Goal: Task Accomplishment & Management: Complete application form

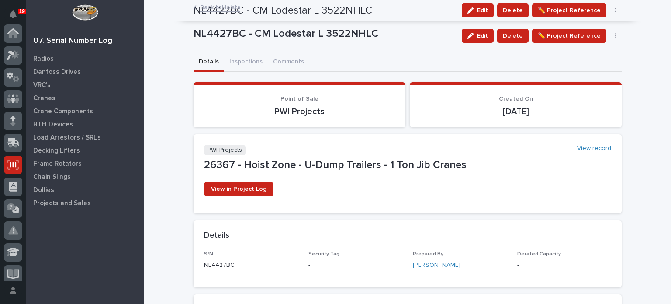
scroll to position [131, 0]
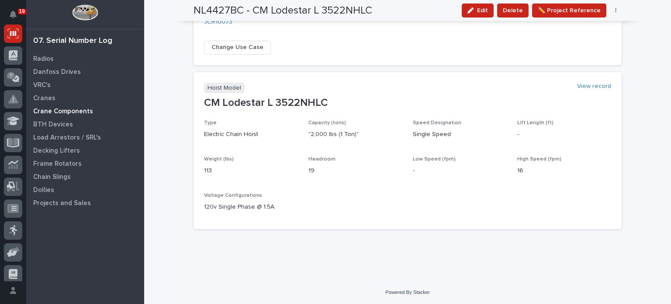
click at [72, 108] on p "Crane Components" at bounding box center [63, 112] width 60 height 8
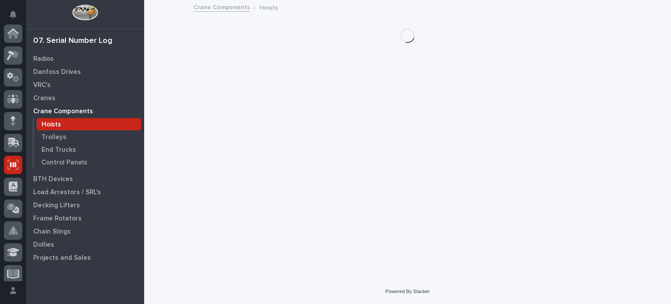
scroll to position [131, 0]
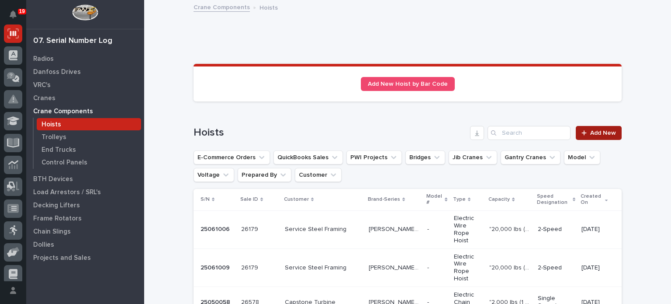
click at [593, 131] on span "Add New" at bounding box center [603, 133] width 26 height 6
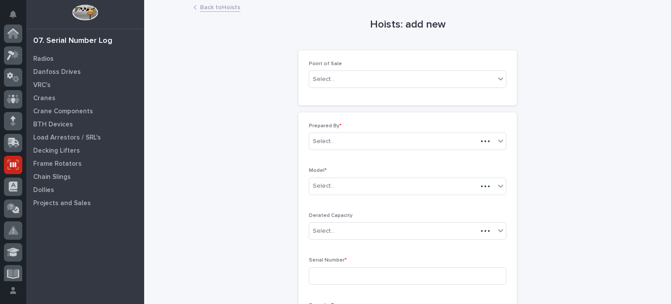
scroll to position [131, 0]
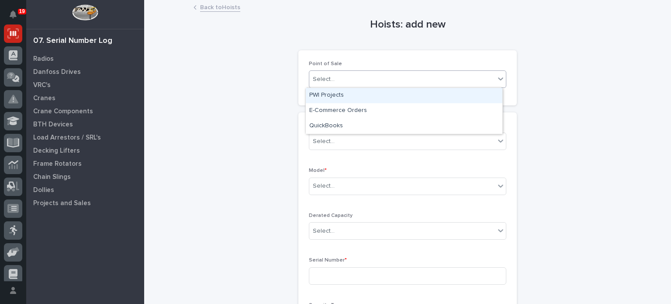
click at [496, 80] on icon at bounding box center [500, 78] width 9 height 9
click at [478, 97] on div "PWI Projects" at bounding box center [404, 95] width 197 height 15
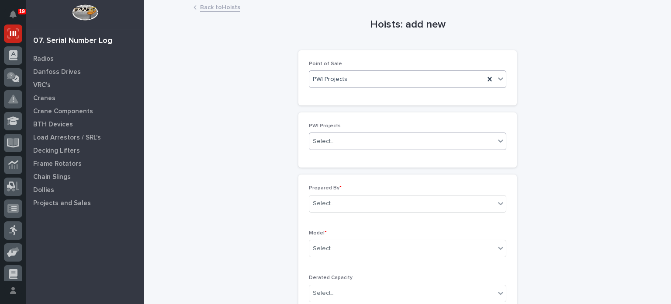
click at [442, 142] on div "Select..." at bounding box center [402, 141] width 186 height 14
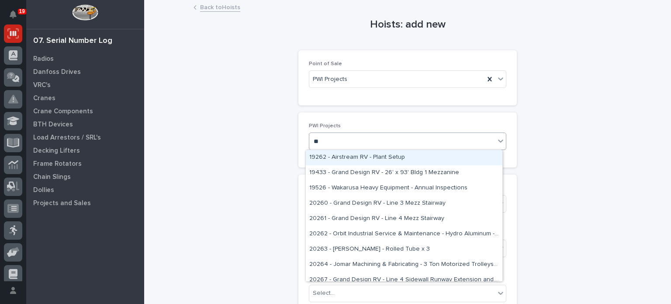
type input "**"
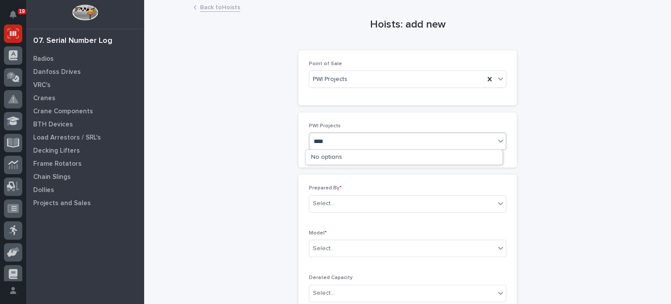
type input "*****"
click at [368, 160] on div "T&M - 26711 - [PERSON_NAME] Corp - U-Dump Trailers - Hoist quit working and ble…" at bounding box center [404, 157] width 197 height 15
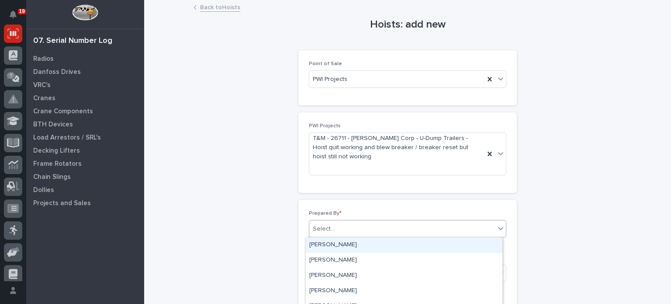
click at [364, 232] on div "Select..." at bounding box center [402, 229] width 186 height 14
type input "*****"
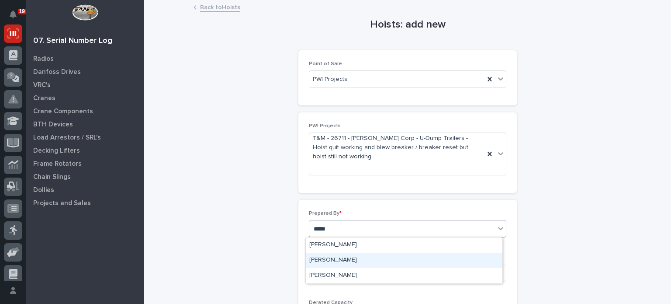
click at [360, 263] on div "[PERSON_NAME]" at bounding box center [404, 260] width 197 height 15
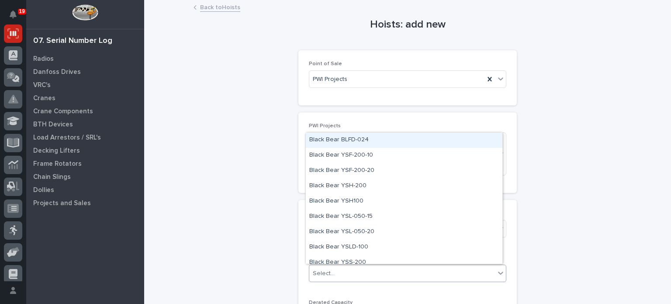
click at [360, 272] on div "Select..." at bounding box center [402, 273] width 186 height 14
type input "****"
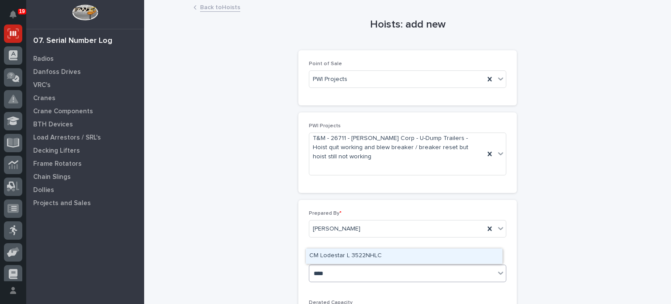
click at [364, 255] on div "CM Lodestar L 3522NHLC" at bounding box center [404, 255] width 197 height 15
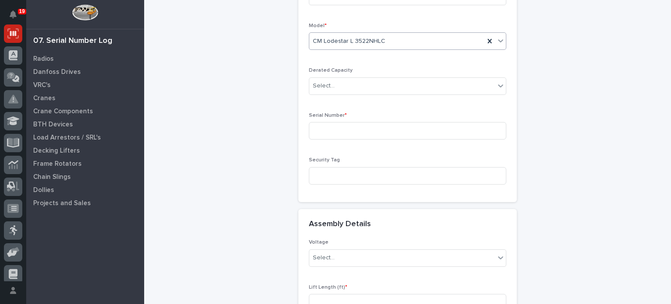
scroll to position [232, 0]
click at [430, 129] on input at bounding box center [408, 129] width 198 height 17
type input "NL4430BC"
click at [498, 254] on icon at bounding box center [500, 257] width 9 height 9
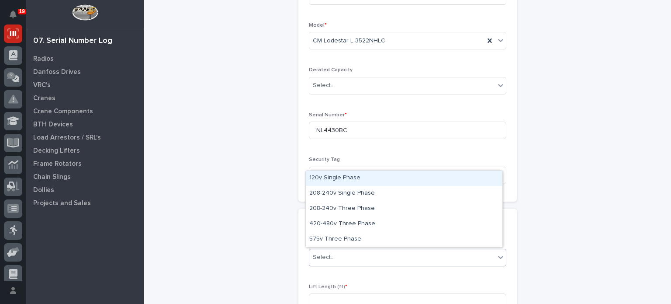
click at [482, 177] on div "120v Single Phase" at bounding box center [404, 177] width 197 height 15
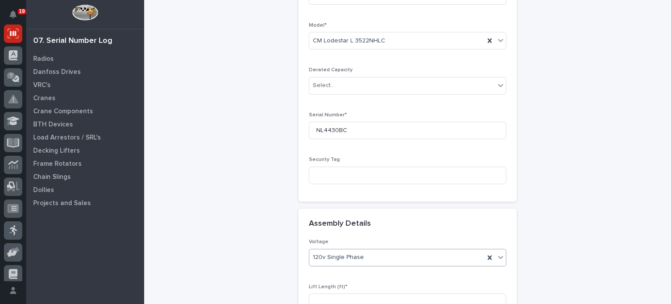
click at [566, 250] on div "Hoists: add new Loading... Saving… Loading... Saving… Loading... Saving… Point …" at bounding box center [408, 103] width 428 height 671
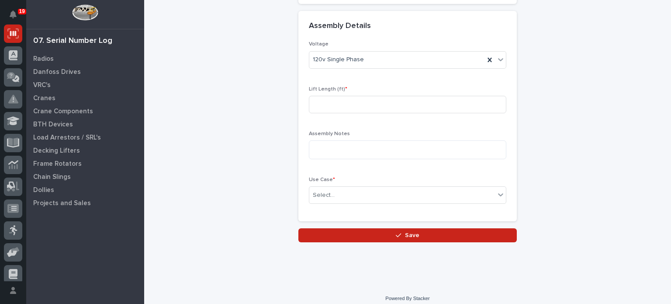
scroll to position [430, 0]
click at [452, 104] on input at bounding box center [408, 104] width 198 height 17
type input "15"
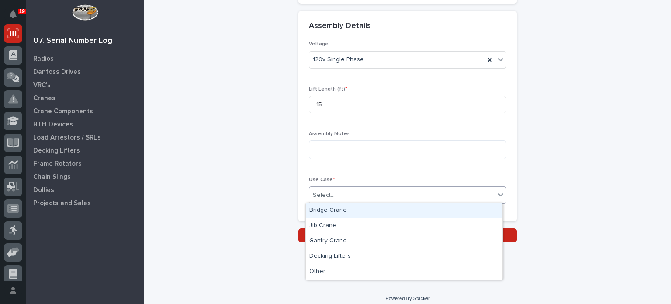
click at [496, 192] on icon at bounding box center [500, 194] width 9 height 9
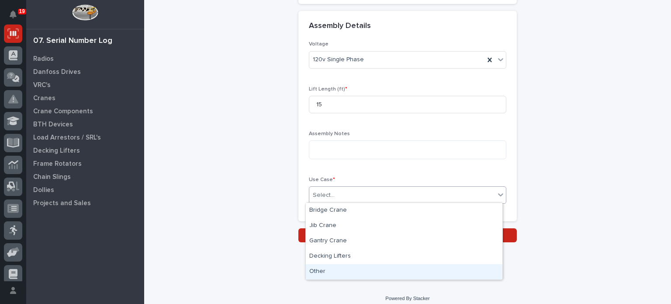
click at [471, 269] on div "Other" at bounding box center [404, 271] width 197 height 15
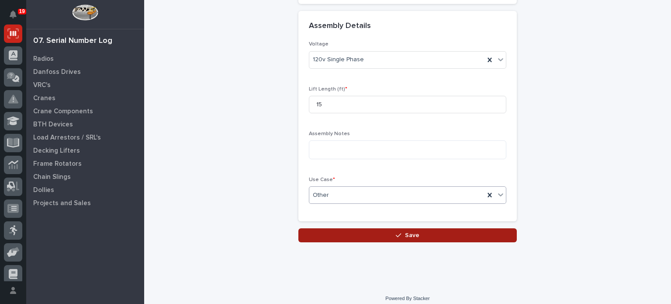
click at [423, 234] on button "Save" at bounding box center [407, 235] width 218 height 14
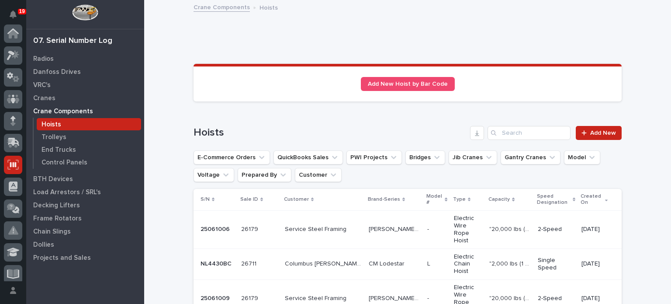
scroll to position [131, 0]
